Goal: Task Accomplishment & Management: Manage account settings

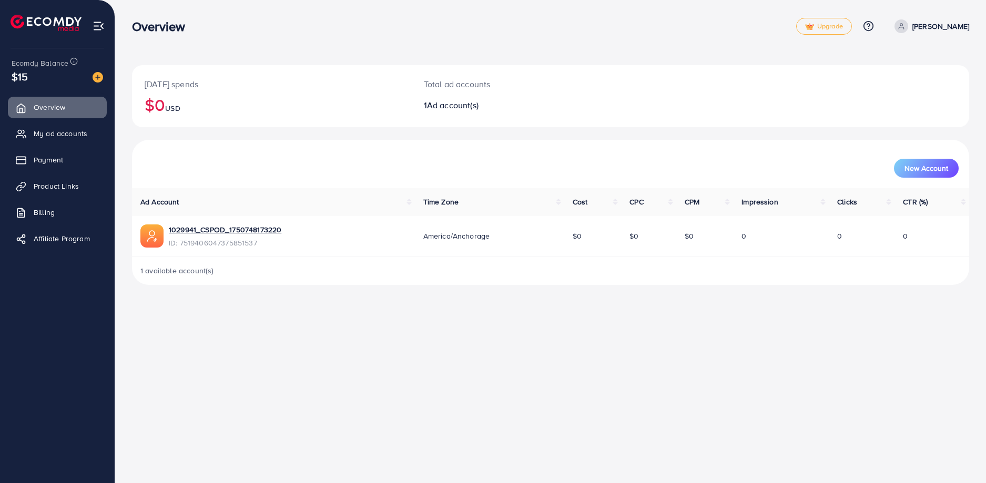
click at [161, 324] on div "Overview Upgrade Help Center Contact Support Plans and Pricing Term and policy …" at bounding box center [493, 241] width 986 height 483
click at [69, 137] on span "My ad accounts" at bounding box center [63, 133] width 54 height 11
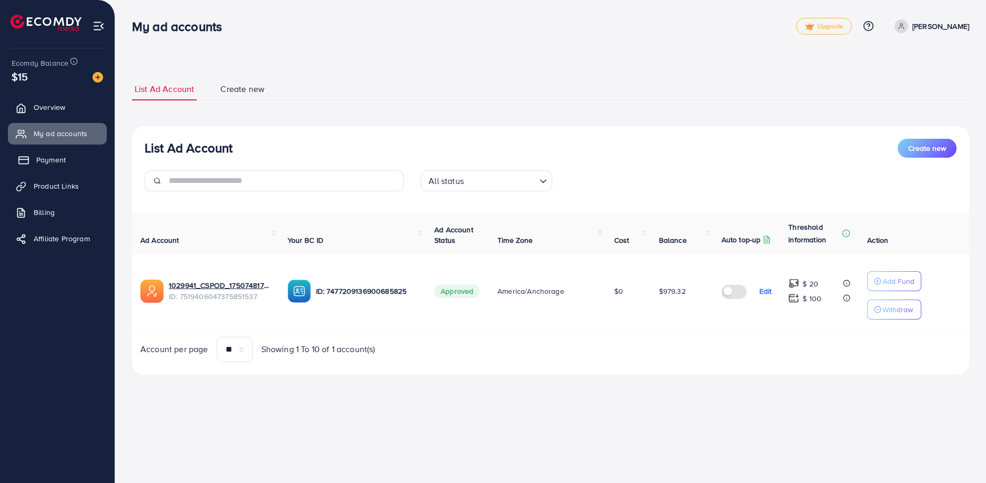
click at [65, 170] on link "Payment" at bounding box center [57, 159] width 99 height 21
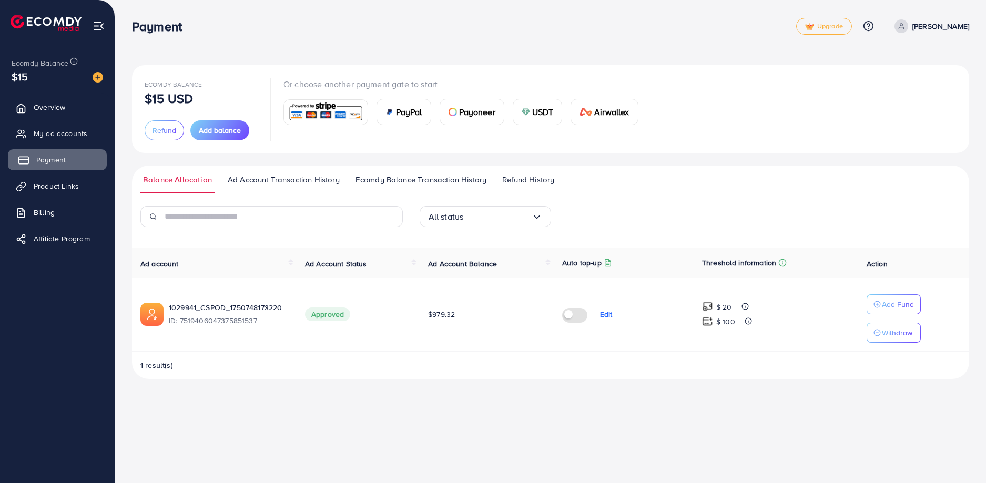
click at [63, 162] on span "Payment" at bounding box center [50, 160] width 29 height 11
click at [67, 140] on link "My ad accounts" at bounding box center [57, 133] width 99 height 21
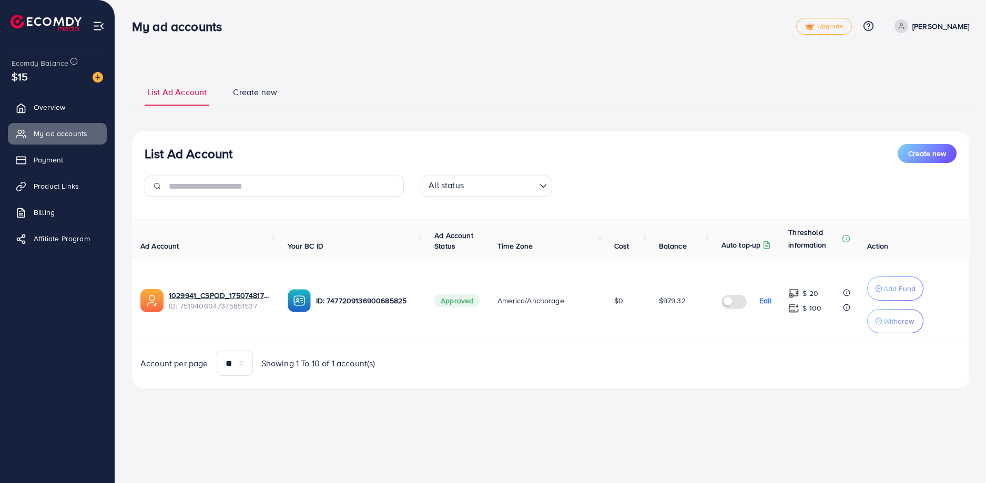
click at [253, 93] on span "Create new" at bounding box center [255, 92] width 44 height 12
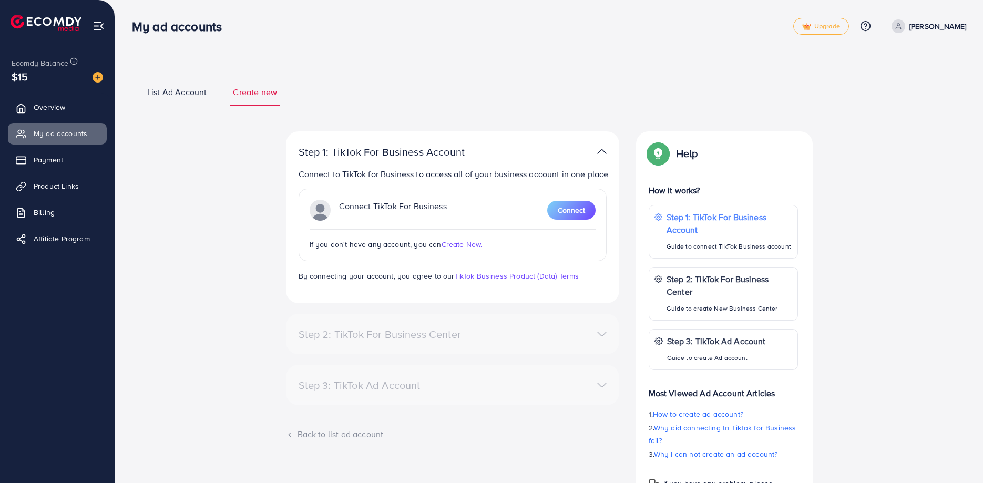
click at [193, 89] on span "List Ad Account" at bounding box center [176, 92] width 59 height 12
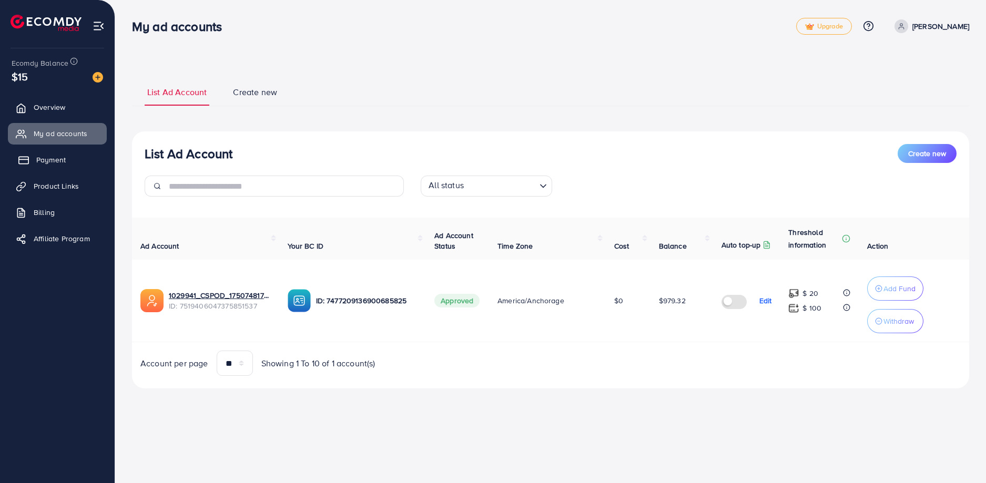
click at [69, 162] on link "Payment" at bounding box center [57, 159] width 99 height 21
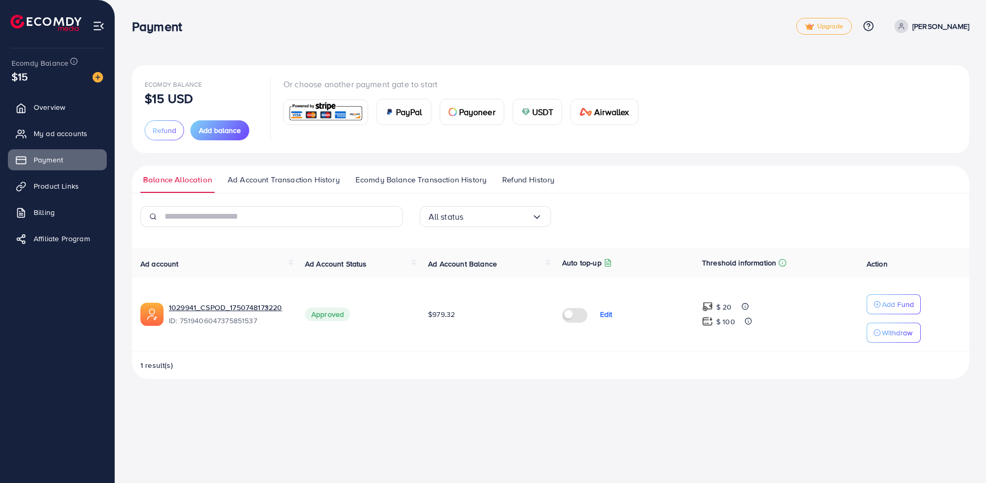
click at [303, 186] on link "Ad Account Transaction History" at bounding box center [283, 183] width 117 height 19
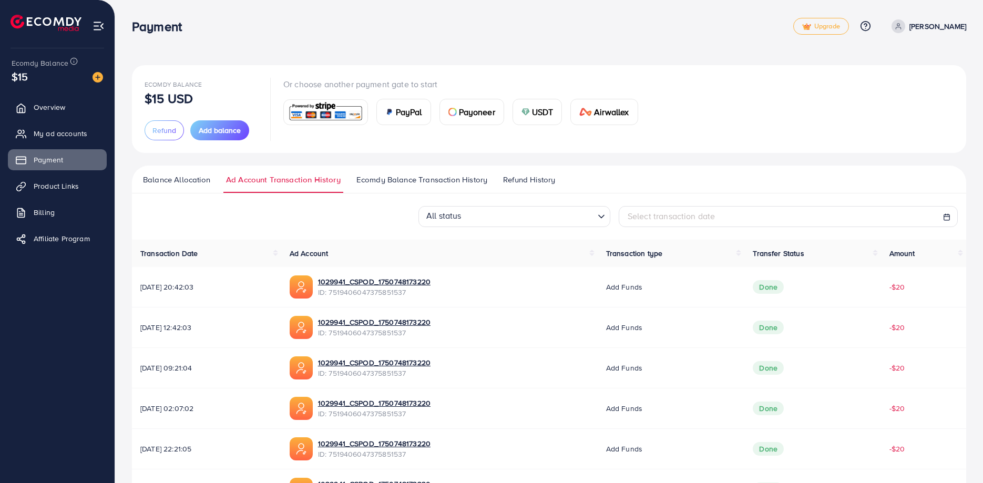
click at [383, 171] on ul "Balance Allocation Ad Account Transaction History Ecomdy Balance Transaction Hi…" at bounding box center [549, 180] width 834 height 28
click at [384, 173] on ul "Balance Allocation Ad Account Transaction History Ecomdy Balance Transaction Hi…" at bounding box center [549, 180] width 834 height 28
click at [387, 179] on span "Ecomdy Balance Transaction History" at bounding box center [421, 180] width 131 height 12
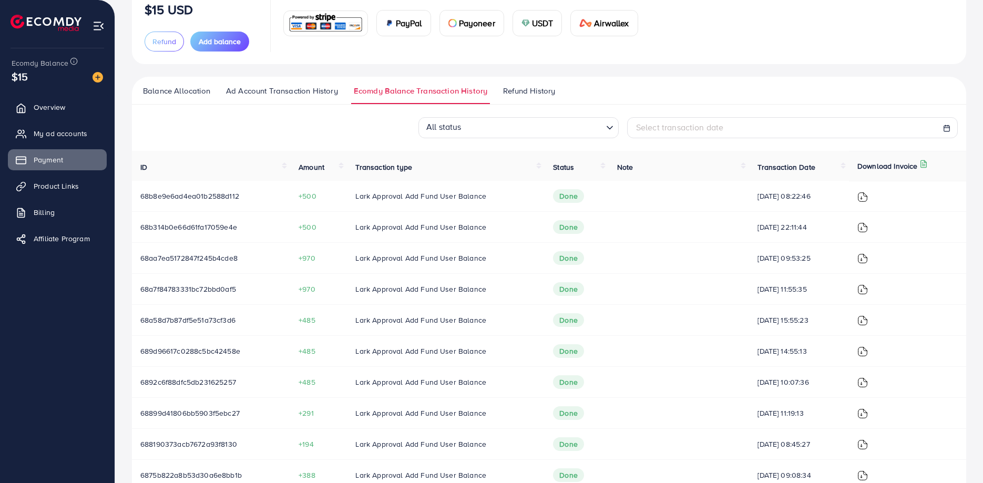
scroll to position [105, 0]
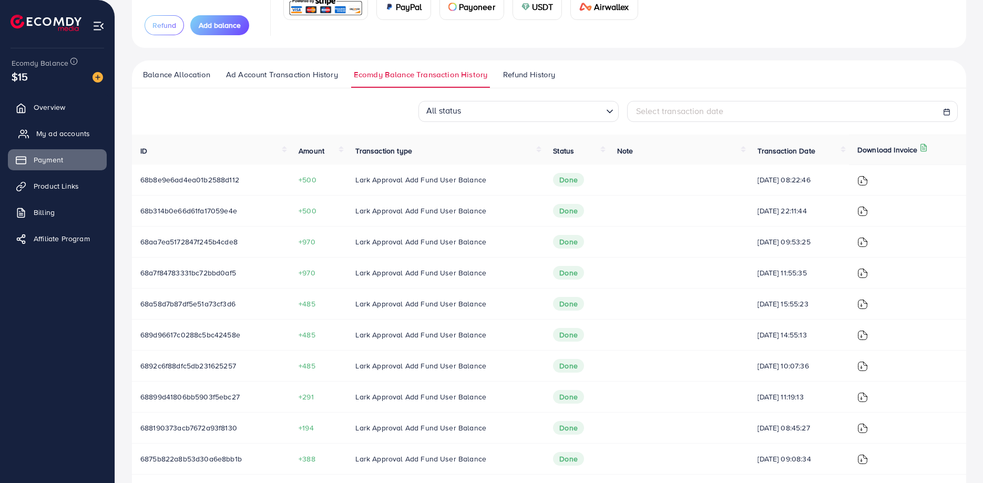
click at [58, 134] on span "My ad accounts" at bounding box center [63, 133] width 54 height 11
